Goal: Task Accomplishment & Management: Check status

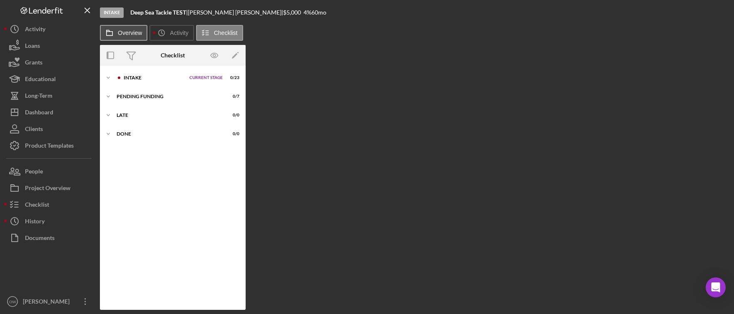
click at [129, 35] on label "Overview" at bounding box center [130, 33] width 24 height 7
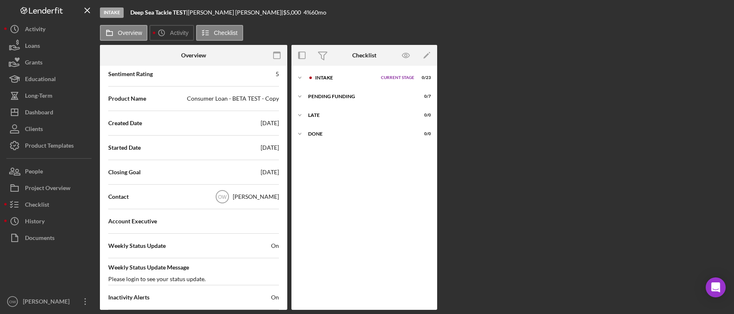
scroll to position [170, 0]
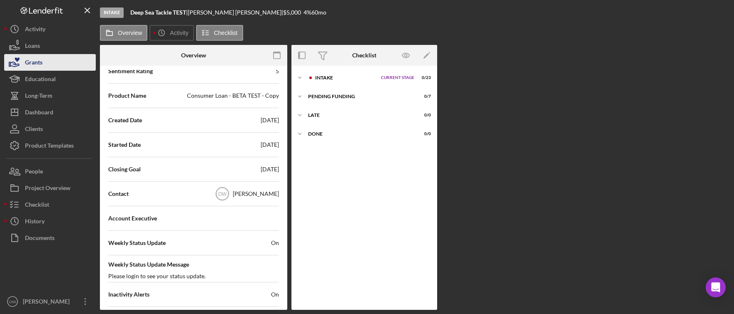
click at [42, 54] on button "Grants" at bounding box center [50, 62] width 92 height 17
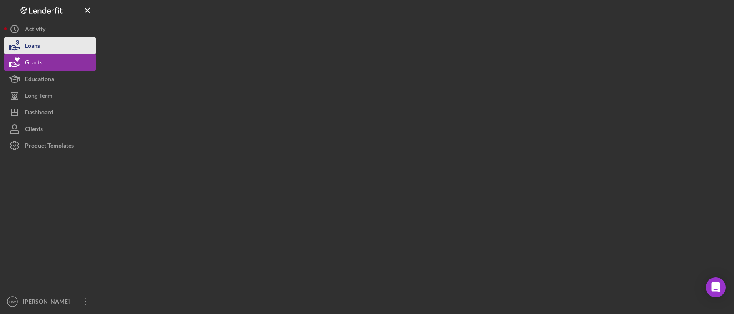
click at [42, 45] on button "Loans" at bounding box center [50, 45] width 92 height 17
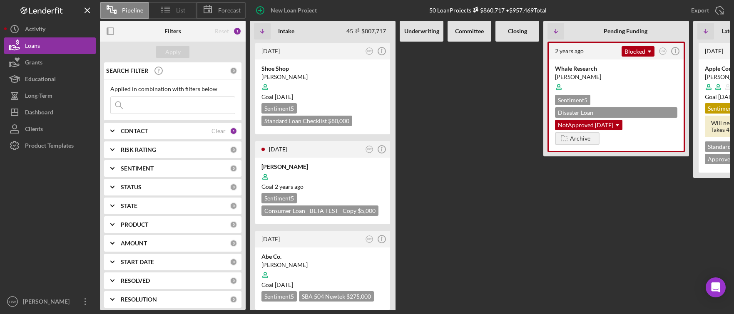
click at [176, 7] on div "List" at bounding box center [173, 10] width 48 height 17
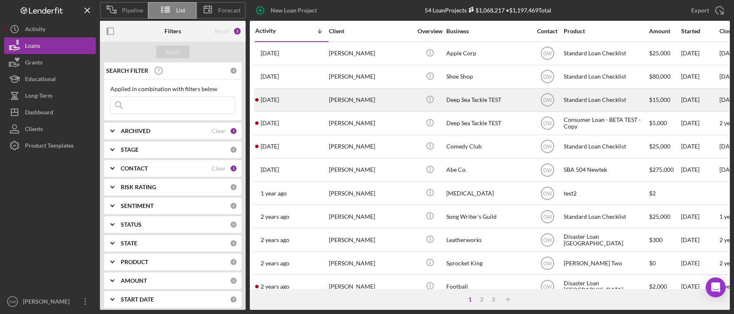
scroll to position [0, 1]
click at [391, 96] on div "[PERSON_NAME]" at bounding box center [369, 100] width 83 height 22
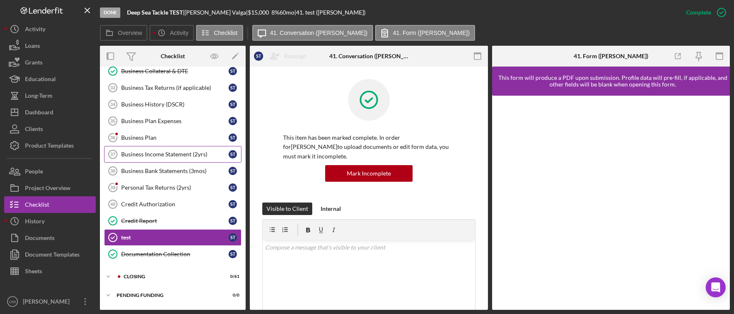
scroll to position [585, 0]
